Goal: Transaction & Acquisition: Subscribe to service/newsletter

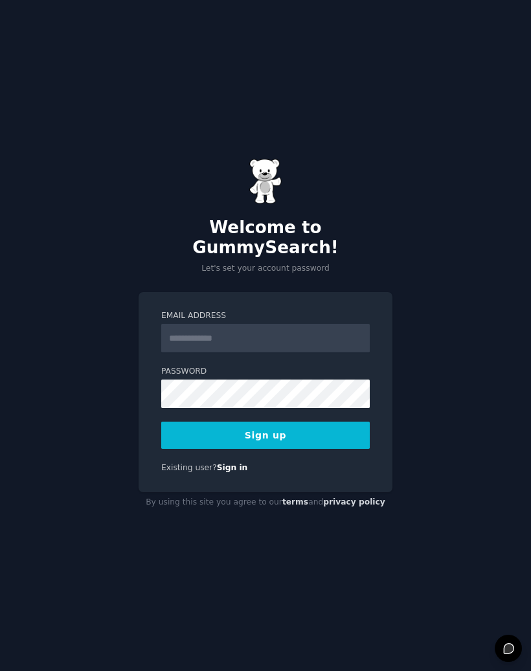
type input "**********"
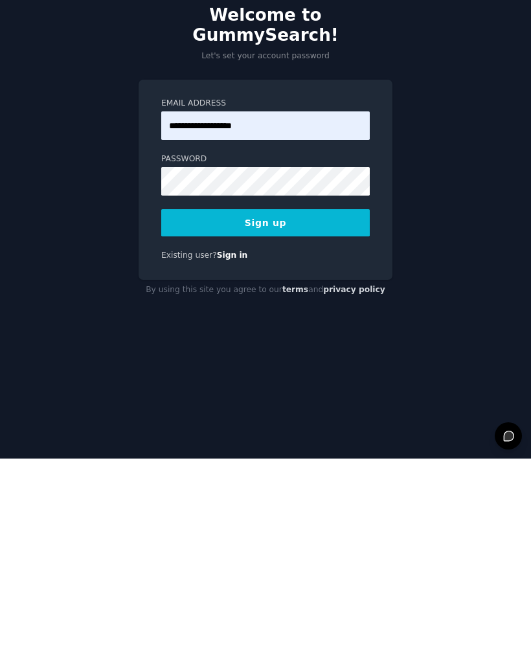
click at [298, 421] on button "Sign up" at bounding box center [265, 434] width 208 height 27
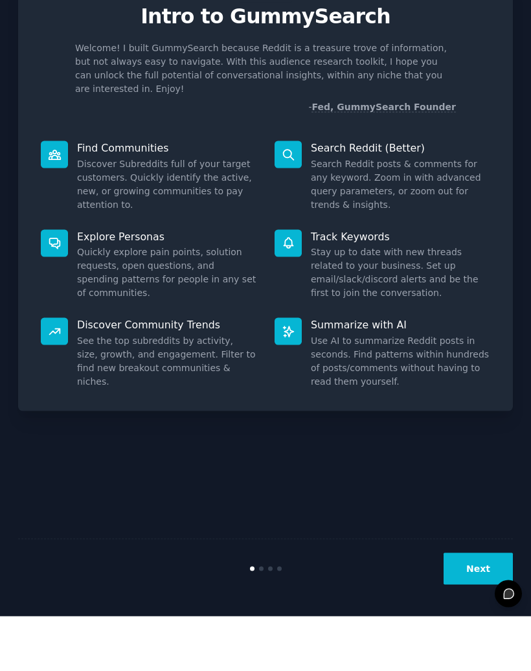
scroll to position [56, 0]
click at [467, 607] on button "Next" at bounding box center [477, 623] width 69 height 32
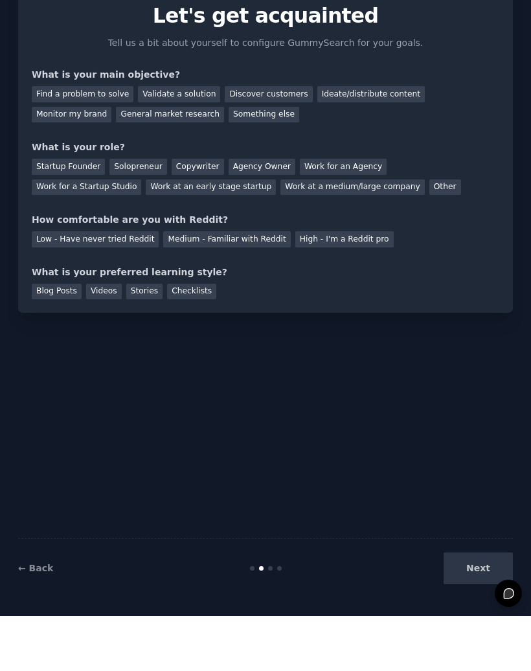
scroll to position [57, 0]
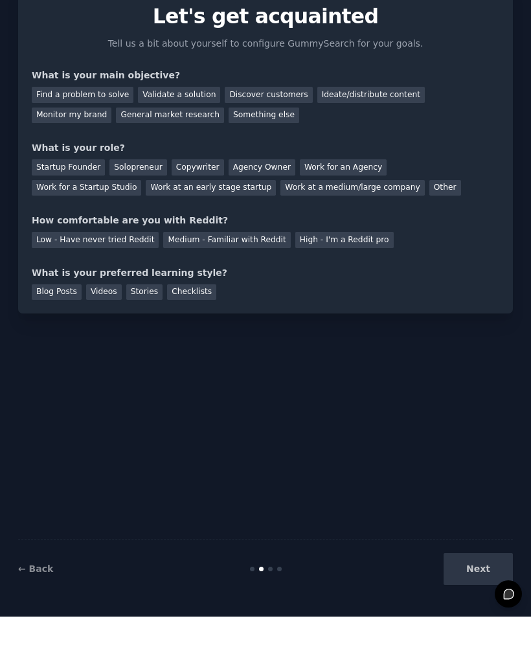
click at [251, 286] on div "Medium - Familiar with Reddit" at bounding box center [226, 294] width 127 height 16
click at [116, 141] on div "Find a problem to solve" at bounding box center [83, 149] width 102 height 16
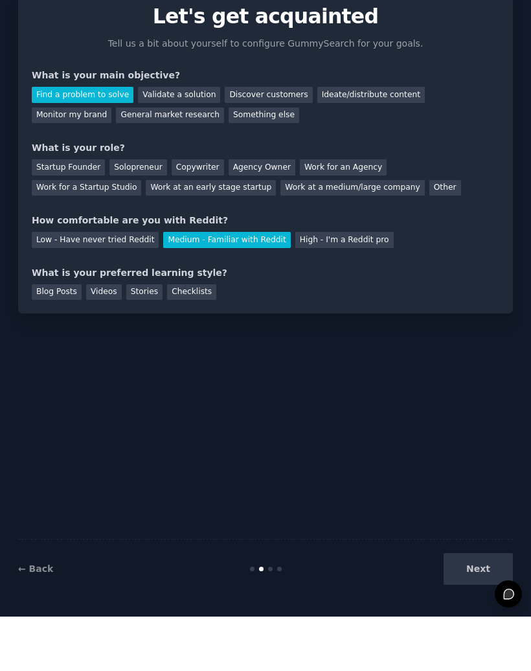
click at [274, 141] on div "Discover customers" at bounding box center [268, 149] width 87 height 16
click at [197, 162] on div "General market research" at bounding box center [170, 170] width 108 height 16
click at [280, 234] on div "Work at a medium/large company" at bounding box center [352, 242] width 144 height 16
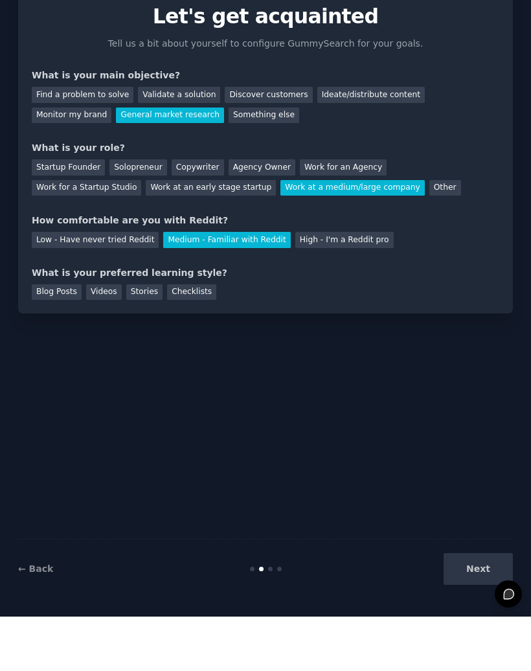
click at [196, 339] on div "Checklists" at bounding box center [191, 347] width 49 height 16
click at [104, 339] on div "Videos" at bounding box center [104, 347] width 36 height 16
click at [47, 339] on div "Blog Posts" at bounding box center [57, 347] width 50 height 16
click at [209, 339] on div "Checklists" at bounding box center [191, 347] width 49 height 16
click at [488, 607] on button "Next" at bounding box center [477, 623] width 69 height 32
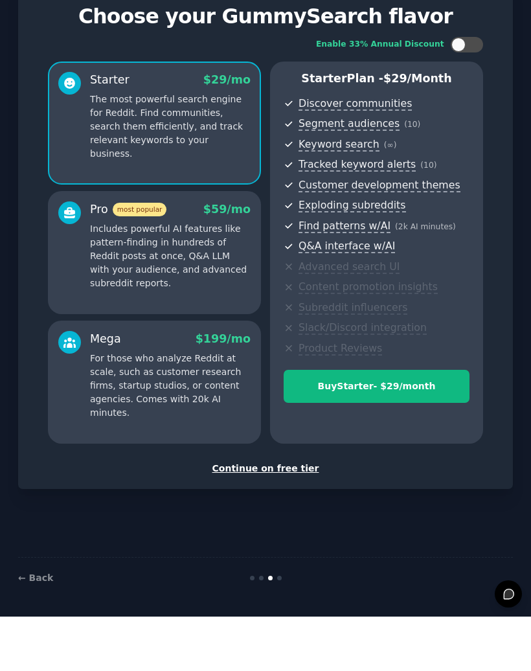
click at [285, 516] on div "Continue on free tier" at bounding box center [265, 523] width 467 height 14
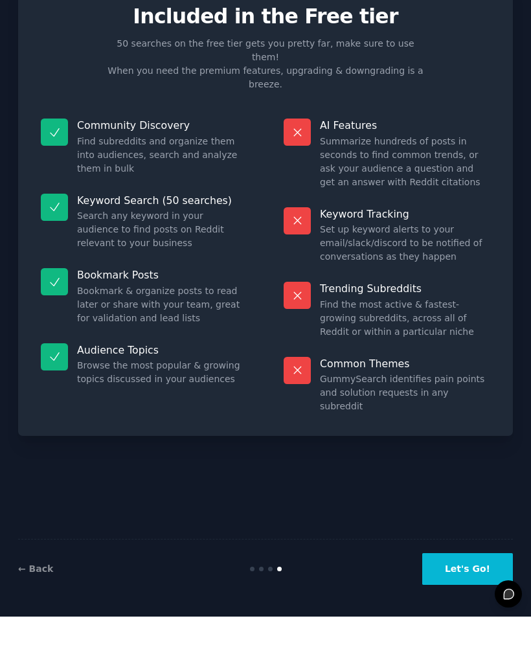
click at [470, 607] on button "Let's Go!" at bounding box center [467, 623] width 91 height 32
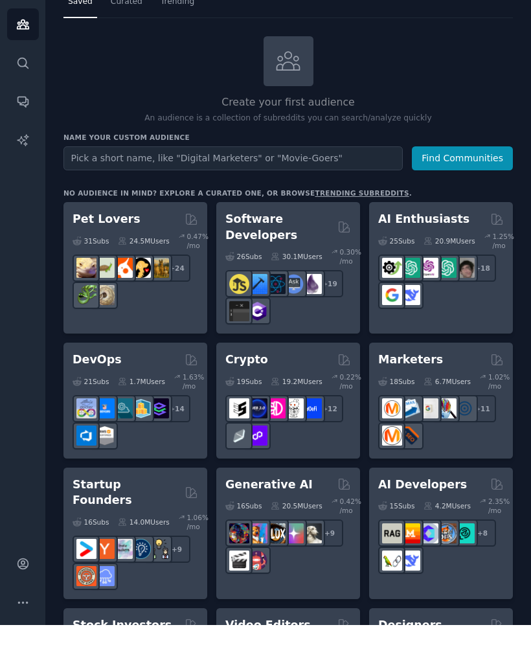
click at [467, 300] on div "+ 18" at bounding box center [441, 327] width 126 height 54
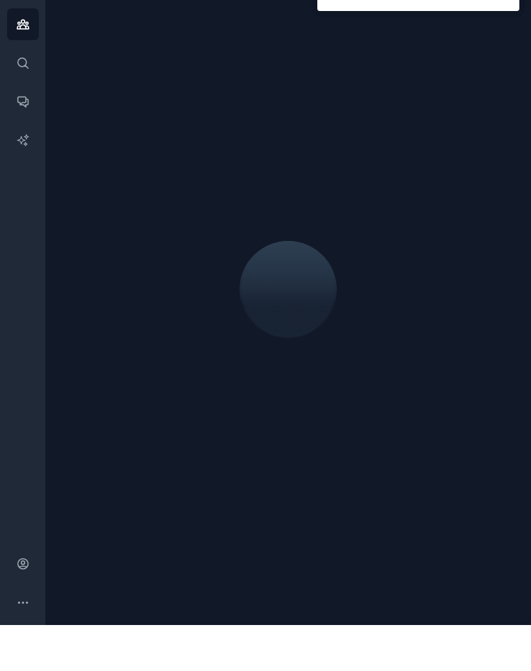
scroll to position [56, 0]
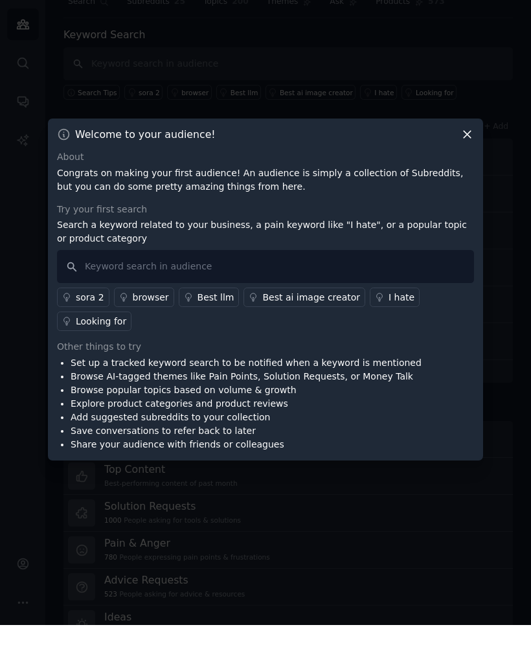
click at [460, 173] on icon at bounding box center [467, 180] width 14 height 14
